Goal: Navigation & Orientation: Find specific page/section

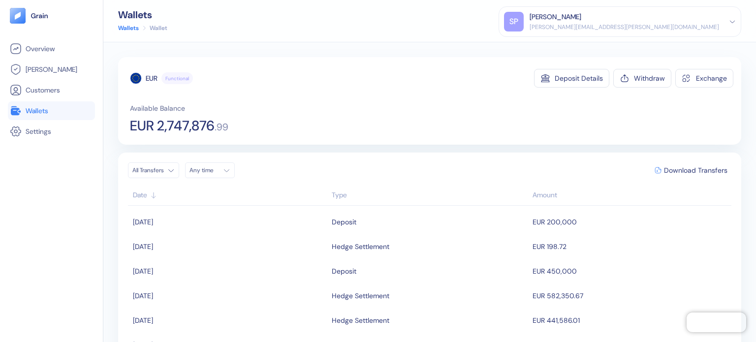
click at [38, 108] on span "Wallets" at bounding box center [37, 111] width 23 height 10
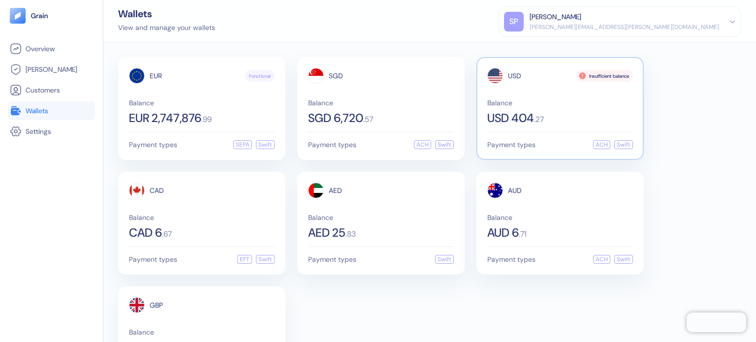
click at [588, 96] on div "USD Insufficient balance Balance USD 404 . 27" at bounding box center [560, 96] width 146 height 56
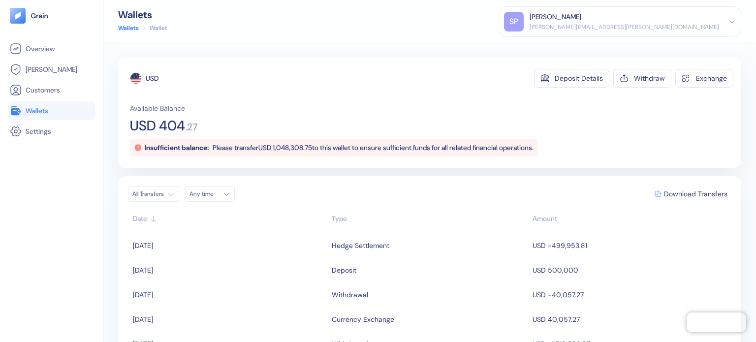
click at [308, 149] on span "Please transfer USD 1,048,308.75 to this wallet to ensure sufficient funds for …" at bounding box center [373, 147] width 321 height 9
click at [404, 151] on span "Please transfer USD 1,048,308.75 to this wallet to ensure sufficient funds for …" at bounding box center [373, 147] width 321 height 9
click at [414, 143] on span "Please transfer USD 1,048,308.75 to this wallet to ensure sufficient funds for …" at bounding box center [373, 147] width 321 height 9
click at [219, 148] on span "Please transfer USD 1,048,308.75 to this wallet to ensure sufficient funds for …" at bounding box center [373, 147] width 321 height 9
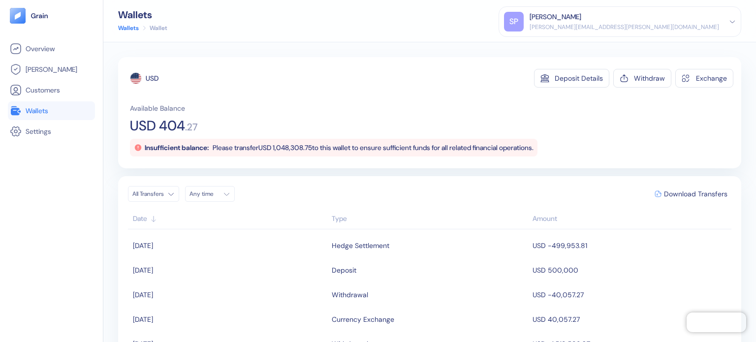
click at [35, 104] on li "Wallets" at bounding box center [51, 110] width 87 height 19
click at [37, 109] on span "Wallets" at bounding box center [37, 111] width 23 height 10
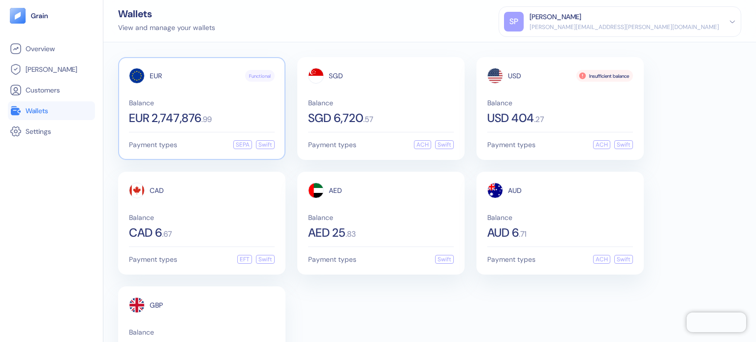
click at [183, 106] on div "Balance EUR 2,747,876 . 99" at bounding box center [202, 111] width 146 height 25
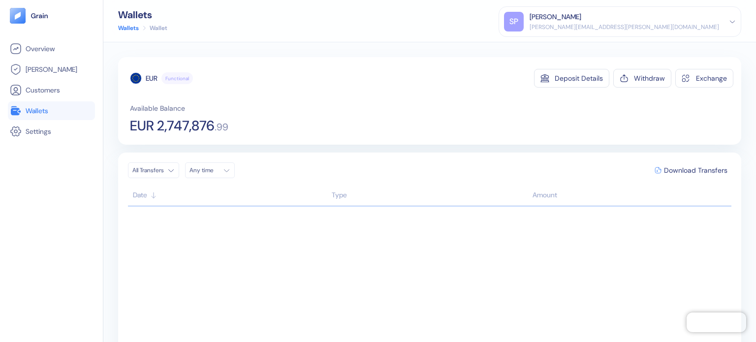
click at [43, 106] on span "Wallets" at bounding box center [37, 111] width 23 height 10
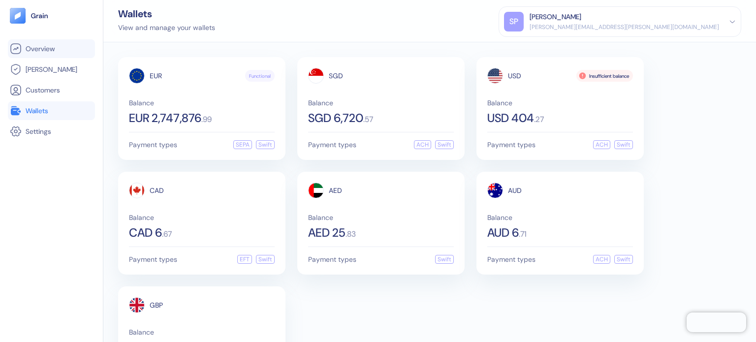
click at [49, 50] on span "Overview" at bounding box center [40, 49] width 29 height 10
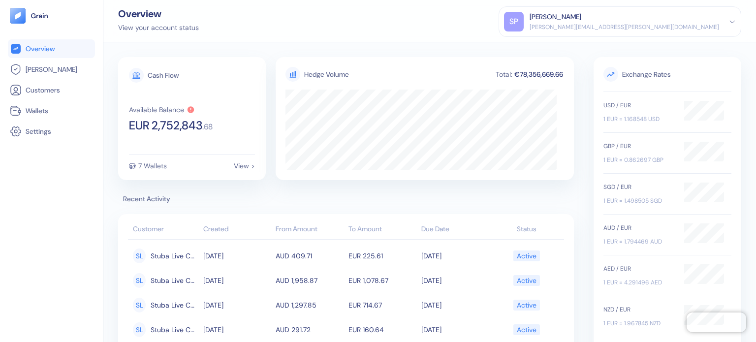
click at [184, 24] on div "View your account status" at bounding box center [158, 28] width 81 height 10
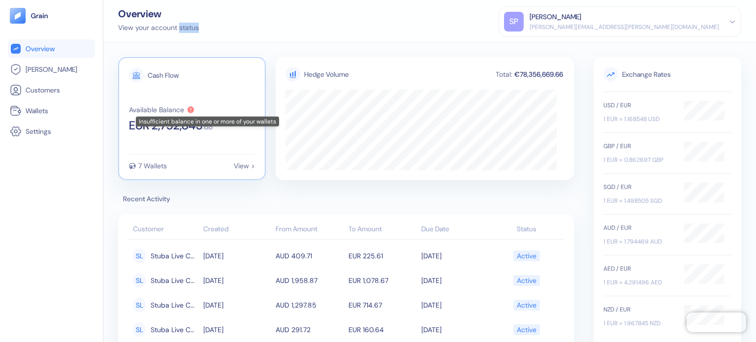
click at [193, 108] on icon at bounding box center [191, 110] width 8 height 8
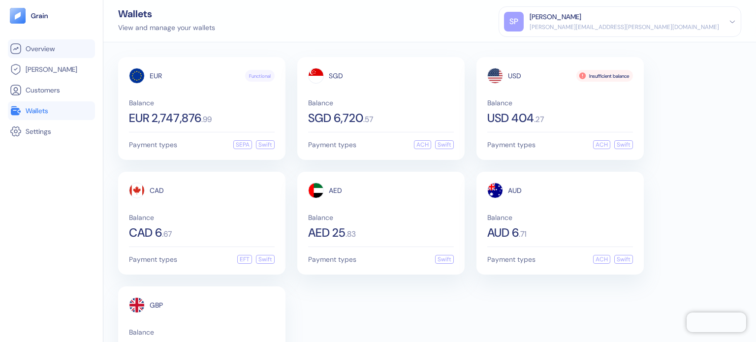
click at [62, 44] on link "Overview" at bounding box center [51, 49] width 83 height 12
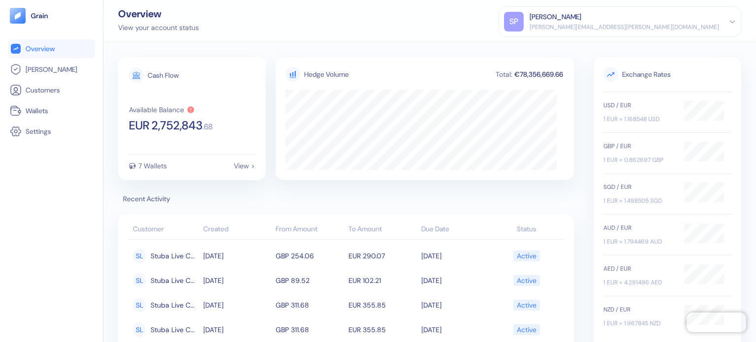
click at [635, 77] on span "Exchange Rates" at bounding box center [667, 74] width 128 height 15
click at [0, 68] on div "Overview [PERSON_NAME] Customers Wallets Settings" at bounding box center [51, 171] width 103 height 342
click at [30, 77] on li "[PERSON_NAME]" at bounding box center [51, 69] width 87 height 19
click at [43, 70] on span "[PERSON_NAME]" at bounding box center [52, 69] width 52 height 10
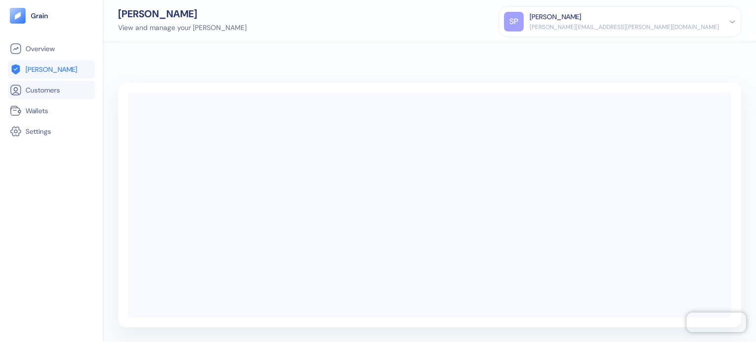
click at [32, 94] on span "Customers" at bounding box center [43, 90] width 34 height 10
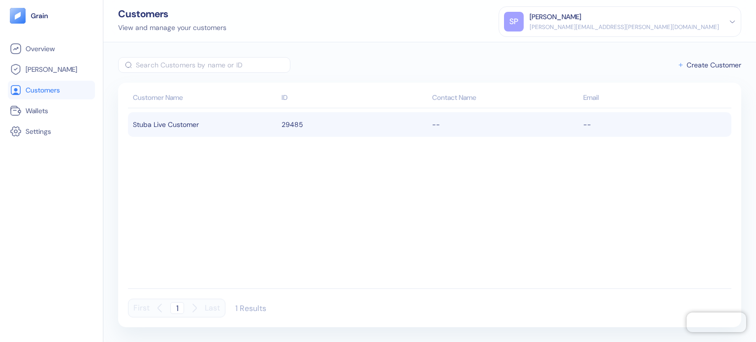
click at [152, 116] on div "Stuba Live Customer" at bounding box center [205, 124] width 144 height 17
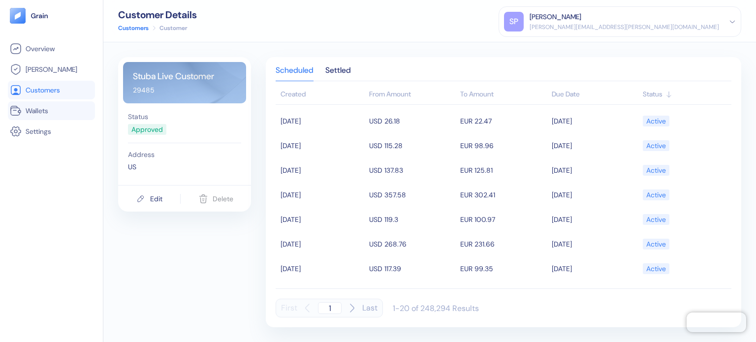
click at [52, 108] on link "Wallets" at bounding box center [51, 111] width 83 height 12
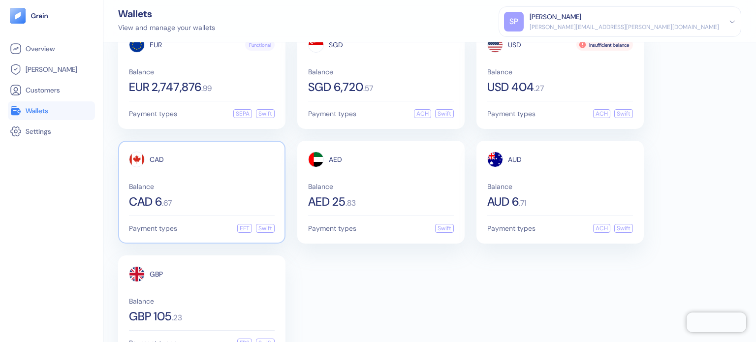
scroll to position [60, 0]
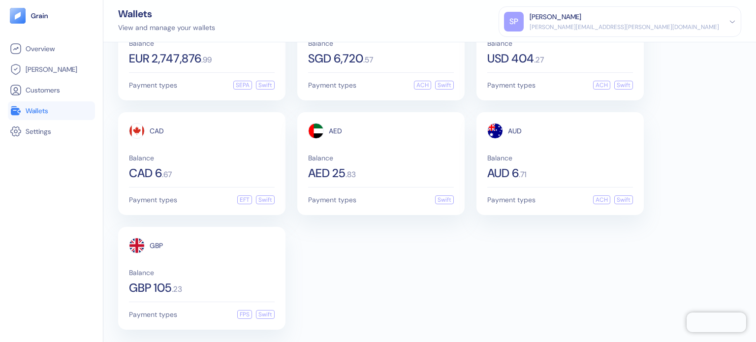
drag, startPoint x: 18, startPoint y: 114, endPoint x: 22, endPoint y: 118, distance: 5.6
click at [18, 115] on icon at bounding box center [15, 110] width 9 height 9
click at [22, 118] on li "Wallets" at bounding box center [51, 110] width 87 height 19
click at [28, 124] on li "Settings" at bounding box center [51, 131] width 87 height 19
click at [33, 127] on span "Settings" at bounding box center [39, 131] width 26 height 10
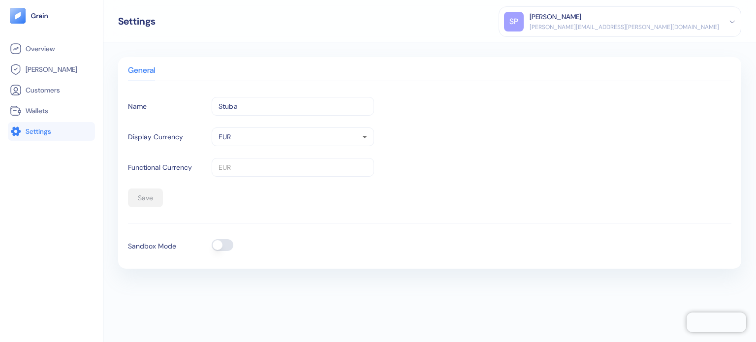
click at [322, 104] on input "Stuba" at bounding box center [293, 106] width 162 height 19
click at [307, 134] on body "Pingdom Check: App Online Overview [PERSON_NAME] Customers Wallets Settings Set…" at bounding box center [378, 171] width 756 height 342
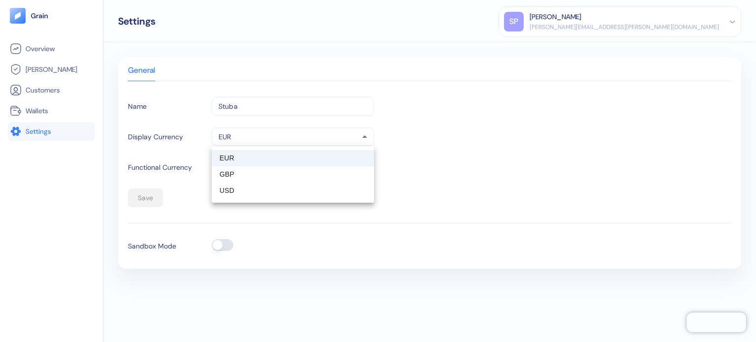
click at [451, 157] on div at bounding box center [378, 171] width 756 height 342
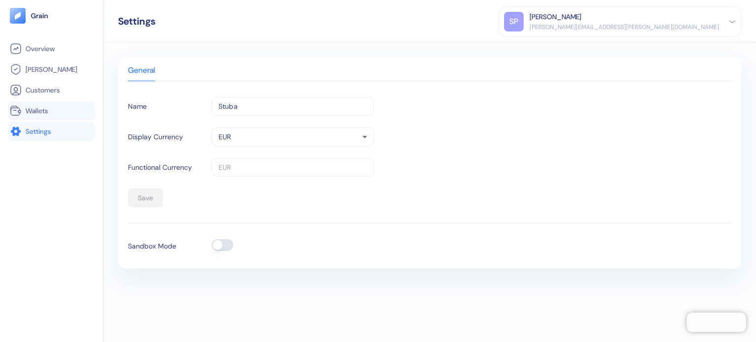
click at [60, 110] on link "Wallets" at bounding box center [51, 111] width 83 height 12
